Goal: Information Seeking & Learning: Find specific fact

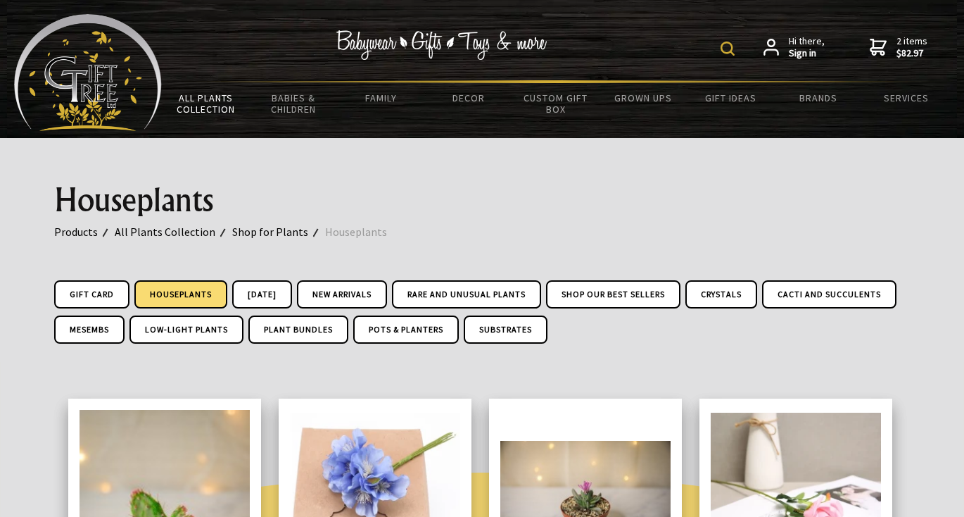
click at [722, 43] on img at bounding box center [728, 49] width 14 height 14
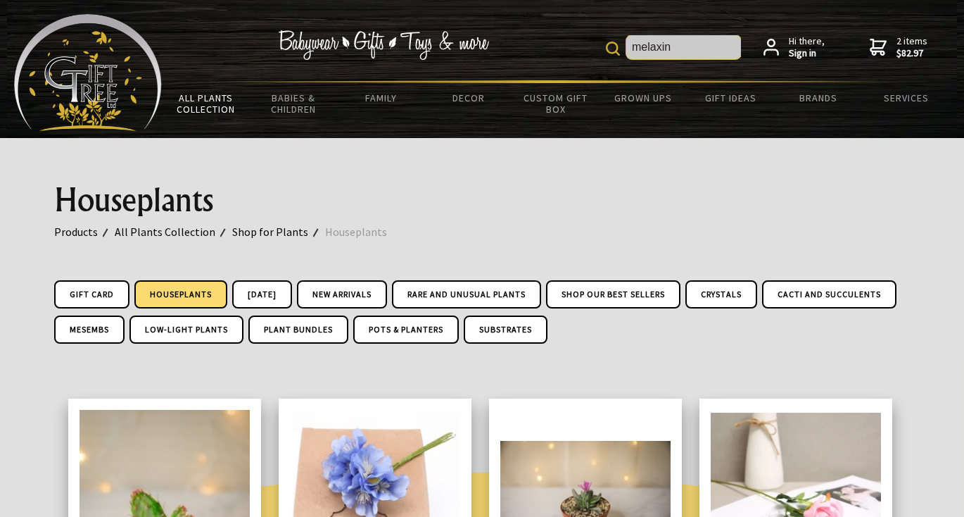
type input "melaxin"
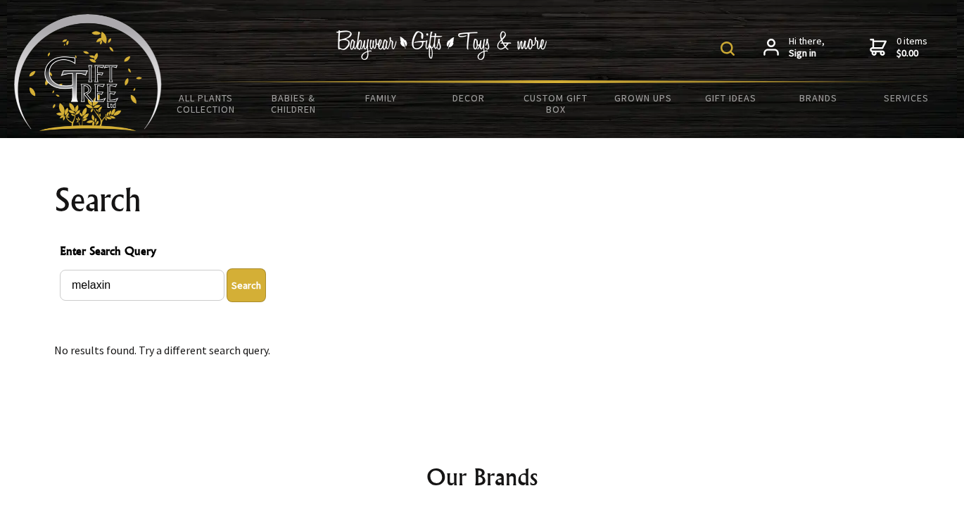
click at [731, 46] on img at bounding box center [728, 49] width 14 height 14
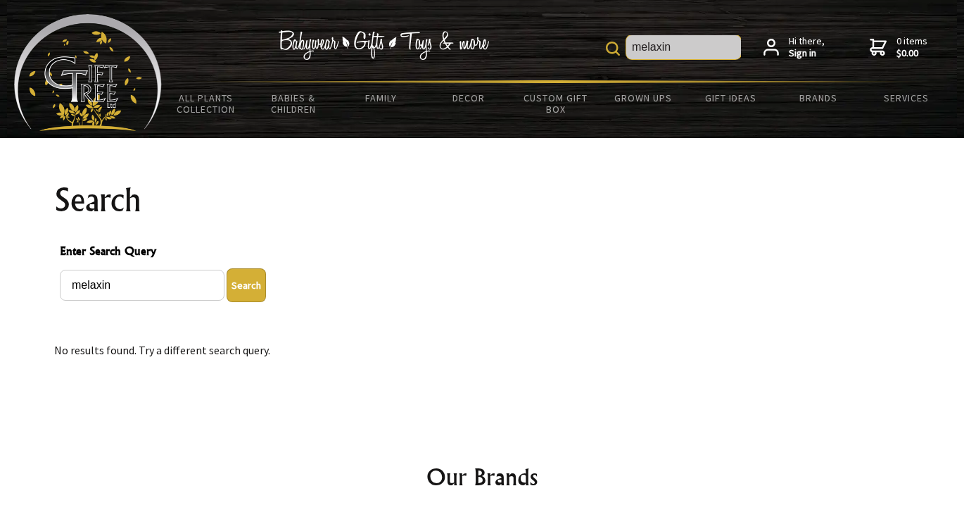
drag, startPoint x: 731, startPoint y: 46, endPoint x: 612, endPoint y: 40, distance: 118.4
click at [612, 40] on form "melaxin" at bounding box center [673, 47] width 135 height 25
type input "hair removal"
